Goal: Information Seeking & Learning: Check status

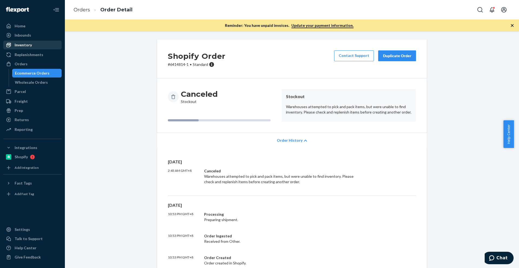
scroll to position [34, 0]
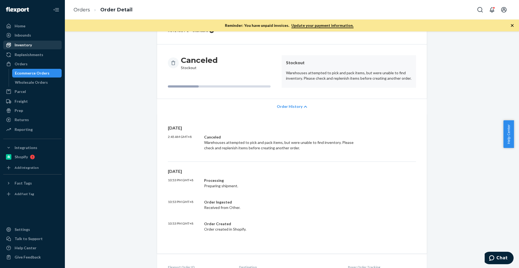
click at [26, 48] on div "Inventory" at bounding box center [32, 45] width 57 height 8
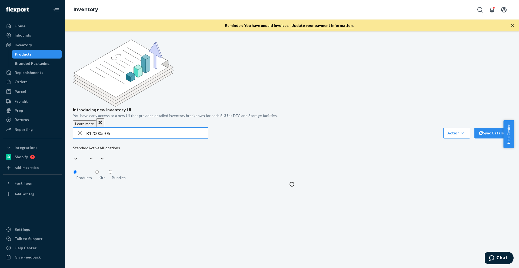
type input "R120005-06"
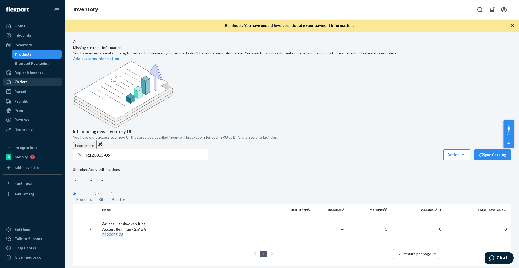
click at [22, 84] on div "Orders" at bounding box center [21, 81] width 13 height 5
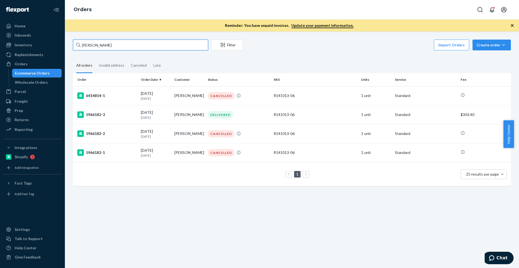
click at [154, 45] on input "[PERSON_NAME]" at bounding box center [140, 44] width 135 height 11
paste input "[STREET_ADDRESS][PERSON_NAME]"
click at [154, 45] on input "[STREET_ADDRESS][PERSON_NAME]" at bounding box center [140, 44] width 135 height 11
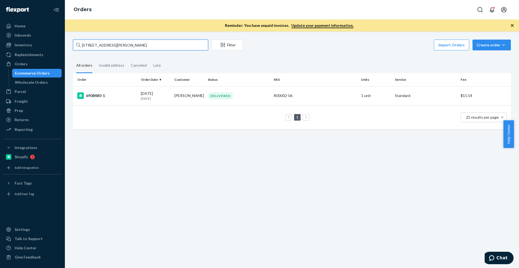
type input "[STREET_ADDRESS][PERSON_NAME]"
